Goal: Transaction & Acquisition: Subscribe to service/newsletter

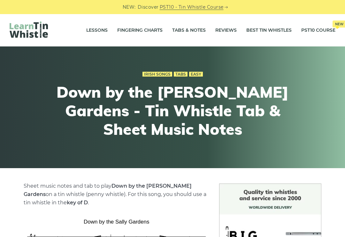
click at [203, 4] on link "PST10 - Tin Whistle Course" at bounding box center [192, 7] width 64 height 7
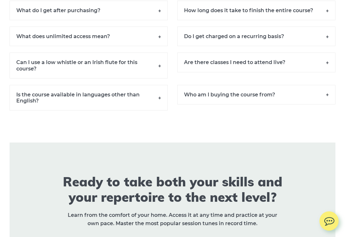
scroll to position [4528, 0]
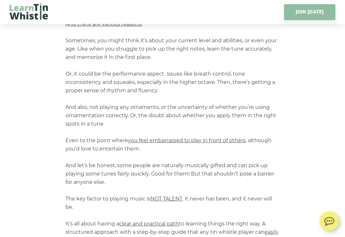
click at [305, 13] on link "JOIN [DATE]" at bounding box center [309, 12] width 51 height 16
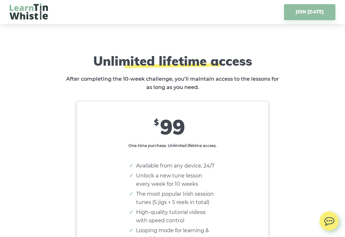
scroll to position [3733, 0]
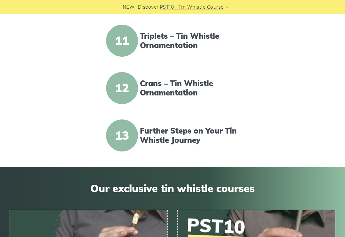
scroll to position [630, 0]
